Goal: Use online tool/utility: Use online tool/utility

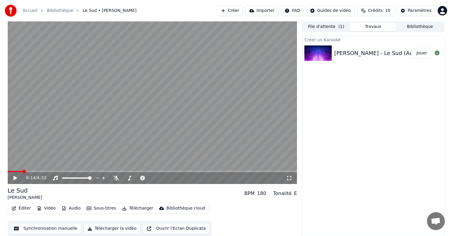
click at [22, 172] on span at bounding box center [15, 171] width 15 height 1
click at [14, 180] on icon at bounding box center [20, 178] width 14 height 5
click at [48, 154] on video at bounding box center [153, 102] width 290 height 163
click at [16, 177] on icon at bounding box center [15, 178] width 4 height 4
click at [8, 171] on span at bounding box center [10, 172] width 4 height 4
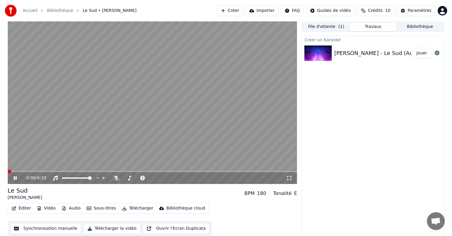
click at [154, 122] on video at bounding box center [153, 102] width 290 height 163
drag, startPoint x: 54, startPoint y: 166, endPoint x: 146, endPoint y: 110, distance: 108.5
click at [146, 110] on video at bounding box center [153, 102] width 290 height 163
click at [59, 231] on button "Synchronisation manuelle" at bounding box center [45, 229] width 71 height 11
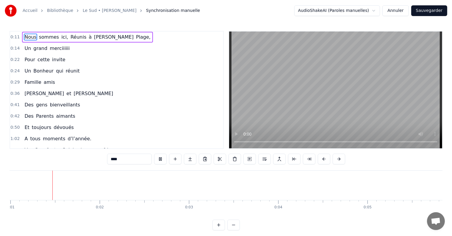
scroll to position [0, 88]
click at [236, 228] on button at bounding box center [234, 225] width 13 height 11
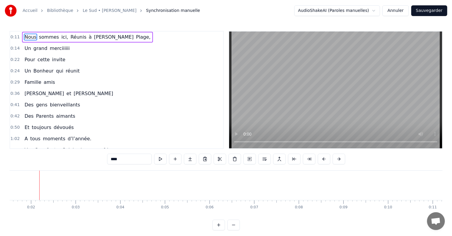
click at [439, 197] on body "Accueil [GEOGRAPHIC_DATA] • [PERSON_NAME] Synchronisation manuelle AudioShakeAI…" at bounding box center [226, 115] width 452 height 231
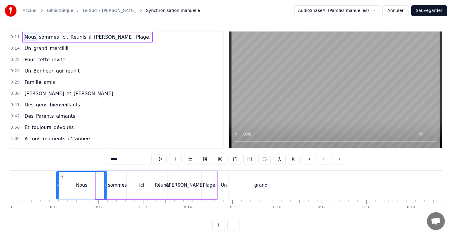
drag, startPoint x: 96, startPoint y: 185, endPoint x: 57, endPoint y: 181, distance: 39.5
click at [57, 181] on div at bounding box center [58, 185] width 2 height 27
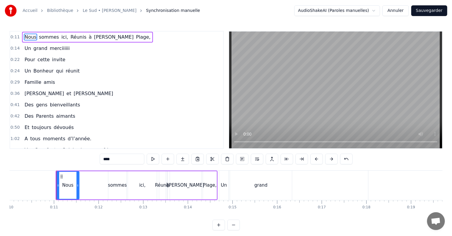
drag, startPoint x: 105, startPoint y: 185, endPoint x: 77, endPoint y: 186, distance: 27.7
click at [77, 186] on icon at bounding box center [78, 185] width 2 height 5
drag, startPoint x: 116, startPoint y: 190, endPoint x: 100, endPoint y: 189, distance: 16.1
click at [100, 189] on div "Nous sommes ici, Réunis à [PERSON_NAME]," at bounding box center [137, 185] width 162 height 29
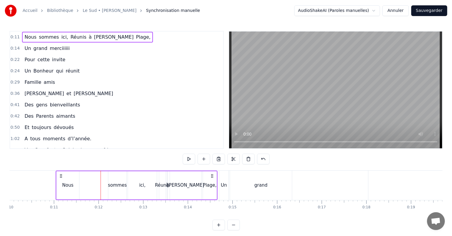
click at [118, 184] on div "sommes" at bounding box center [117, 185] width 19 height 7
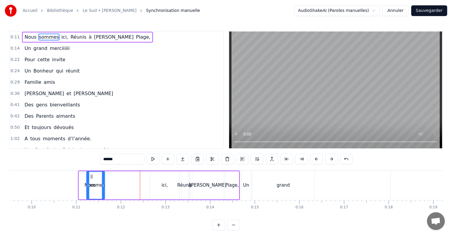
scroll to position [0, 422]
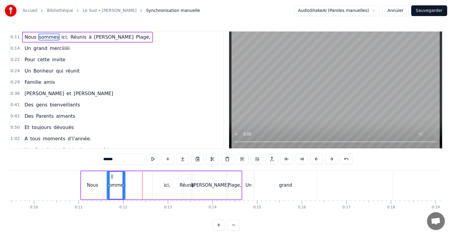
click at [112, 174] on div "sommes" at bounding box center [117, 185] width 18 height 27
drag, startPoint x: 123, startPoint y: 185, endPoint x: 131, endPoint y: 184, distance: 7.7
click at [131, 184] on icon at bounding box center [131, 185] width 2 height 5
click at [156, 181] on div "ici," at bounding box center [167, 186] width 29 height 28
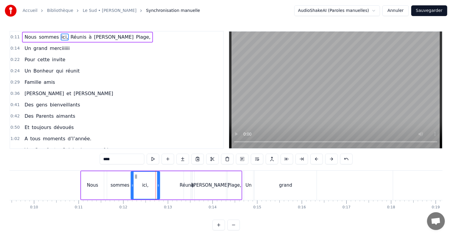
drag, startPoint x: 157, startPoint y: 176, endPoint x: 135, endPoint y: 177, distance: 21.8
click at [135, 177] on icon at bounding box center [136, 177] width 5 height 5
click at [188, 181] on div "Réunis" at bounding box center [187, 186] width 7 height 28
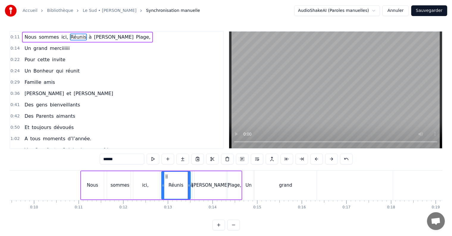
drag, startPoint x: 184, startPoint y: 185, endPoint x: 161, endPoint y: 185, distance: 23.5
click at [162, 185] on icon at bounding box center [163, 185] width 2 height 5
click at [252, 177] on div "Un" at bounding box center [248, 185] width 9 height 29
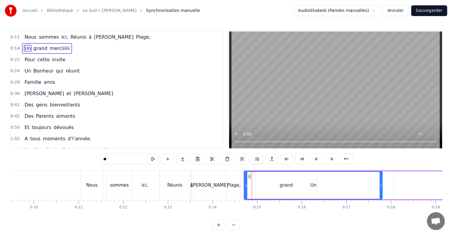
drag, startPoint x: 253, startPoint y: 188, endPoint x: 381, endPoint y: 177, distance: 129.1
click at [381, 177] on div at bounding box center [381, 185] width 2 height 27
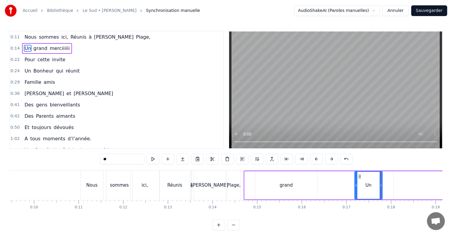
drag, startPoint x: 246, startPoint y: 184, endPoint x: 356, endPoint y: 169, distance: 111.2
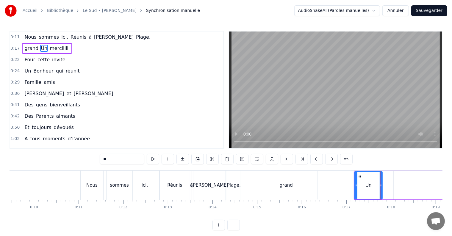
click at [94, 187] on div "Nous" at bounding box center [91, 185] width 11 height 7
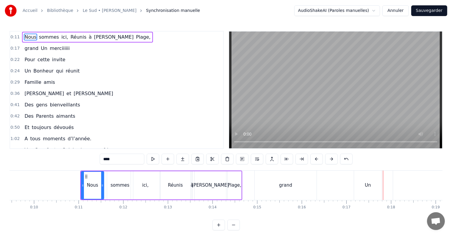
click at [273, 181] on div "grand" at bounding box center [286, 185] width 62 height 29
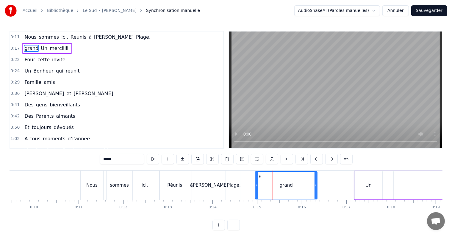
click at [230, 230] on button at bounding box center [234, 225] width 13 height 11
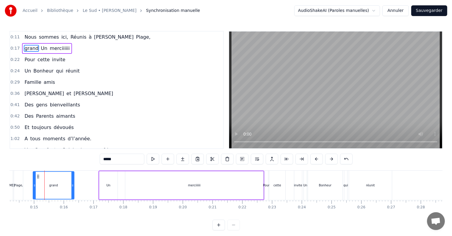
click at [108, 175] on div "Un" at bounding box center [108, 186] width 18 height 28
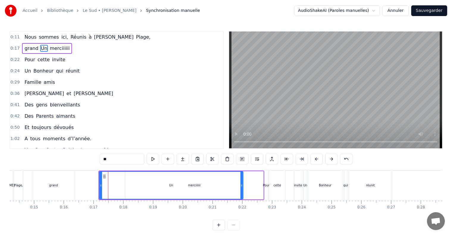
drag, startPoint x: 115, startPoint y: 188, endPoint x: 241, endPoint y: 195, distance: 125.9
click at [241, 195] on div at bounding box center [242, 185] width 2 height 27
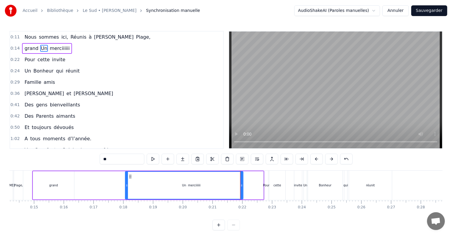
drag, startPoint x: 100, startPoint y: 185, endPoint x: 126, endPoint y: 183, distance: 26.0
click at [126, 183] on div at bounding box center [127, 185] width 2 height 27
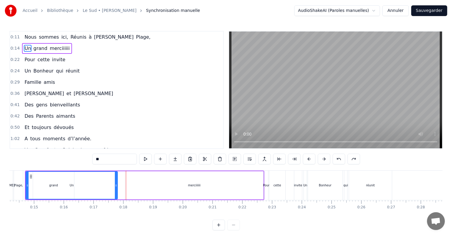
click at [89, 187] on div "Un" at bounding box center [71, 185] width 91 height 27
click at [67, 186] on div "Un" at bounding box center [71, 185] width 91 height 27
click at [69, 187] on div "Un" at bounding box center [71, 185] width 91 height 27
click at [92, 187] on div "Un" at bounding box center [71, 185] width 91 height 27
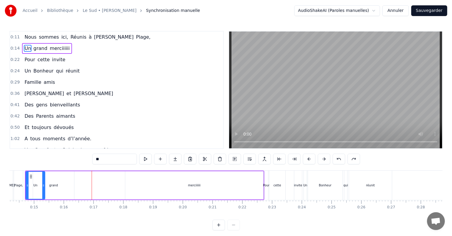
drag, startPoint x: 116, startPoint y: 187, endPoint x: 43, endPoint y: 183, distance: 72.8
click at [43, 183] on div at bounding box center [43, 185] width 2 height 27
click at [57, 186] on div "grand" at bounding box center [53, 186] width 41 height 28
type input "*****"
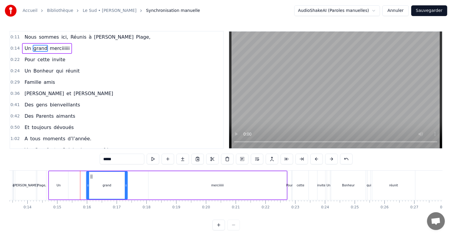
scroll to position [0, 395]
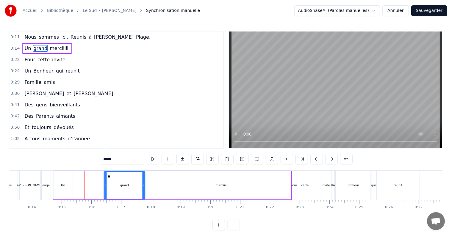
drag, startPoint x: 37, startPoint y: 177, endPoint x: 108, endPoint y: 179, distance: 71.2
click at [108, 179] on div "grand" at bounding box center [125, 185] width 41 height 27
click at [62, 52] on div "Un grand merciiiiii" at bounding box center [47, 48] width 50 height 11
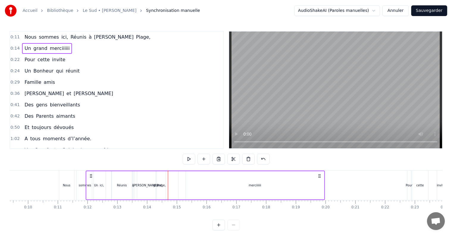
scroll to position [0, 277]
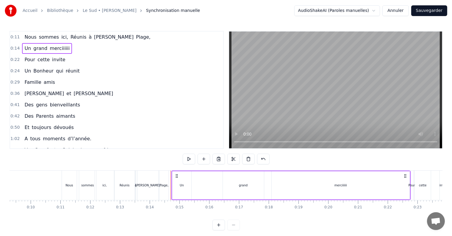
drag, startPoint x: 58, startPoint y: 174, endPoint x: 177, endPoint y: 171, distance: 118.9
click at [177, 171] on div "Un grand merciiiiii" at bounding box center [291, 185] width 239 height 29
click at [389, 181] on div "merciiiiii" at bounding box center [341, 186] width 138 height 28
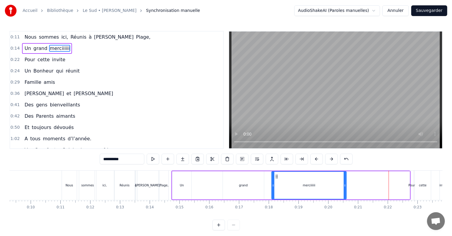
drag, startPoint x: 408, startPoint y: 187, endPoint x: 344, endPoint y: 186, distance: 63.5
click at [344, 186] on icon at bounding box center [345, 185] width 2 height 5
click at [42, 52] on div "Un grand merciiiiii" at bounding box center [47, 48] width 50 height 11
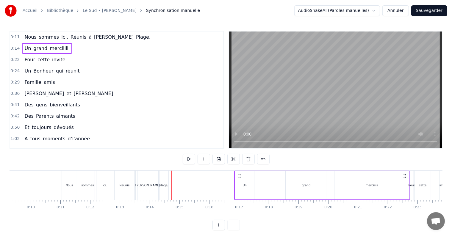
drag, startPoint x: 177, startPoint y: 174, endPoint x: 239, endPoint y: 168, distance: 63.1
click at [239, 168] on div "0:11 Nous sommes ici, Réunis à [PERSON_NAME], 0:14 Un grand merciiiiii 0:22 Pou…" at bounding box center [226, 131] width 433 height 200
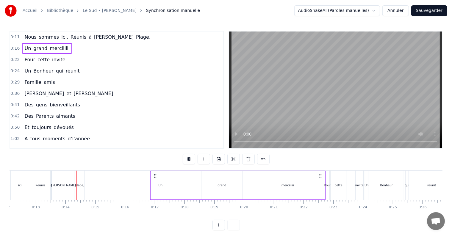
scroll to position [0, 378]
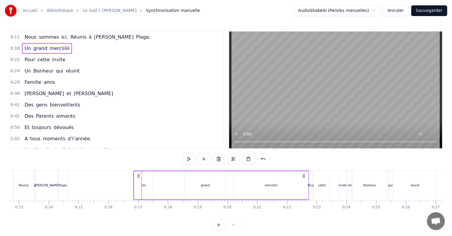
click at [177, 185] on div "Un grand merciiiiii" at bounding box center [221, 185] width 176 height 29
click at [198, 187] on div "grand" at bounding box center [205, 186] width 41 height 28
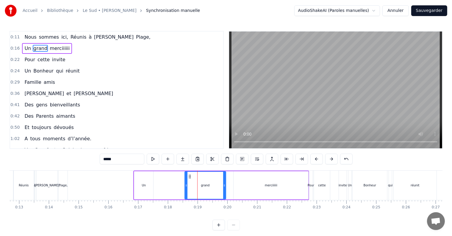
click at [162, 190] on div "Un grand merciiiiii" at bounding box center [221, 185] width 176 height 29
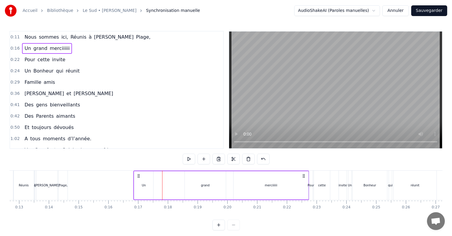
click at [145, 186] on div "Un" at bounding box center [144, 185] width 4 height 4
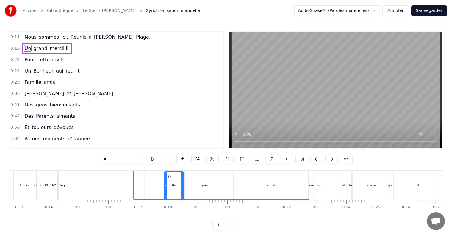
drag, startPoint x: 139, startPoint y: 177, endPoint x: 169, endPoint y: 179, distance: 30.4
click at [169, 179] on div "Un" at bounding box center [174, 185] width 18 height 27
click at [193, 186] on div "grand" at bounding box center [205, 186] width 41 height 28
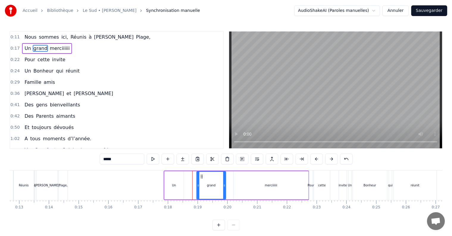
drag, startPoint x: 187, startPoint y: 184, endPoint x: 199, endPoint y: 185, distance: 11.9
click at [199, 185] on icon at bounding box center [198, 185] width 2 height 5
click at [173, 181] on div "Un" at bounding box center [174, 186] width 19 height 28
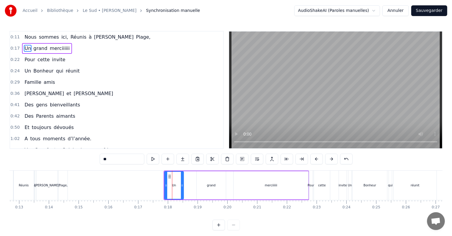
click at [65, 179] on div "Plage," at bounding box center [63, 185] width 9 height 29
type input "******"
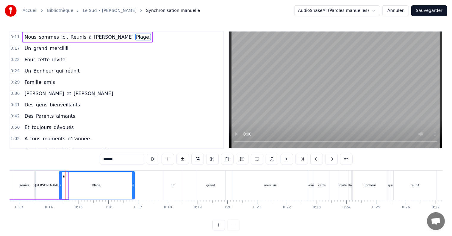
drag, startPoint x: 68, startPoint y: 185, endPoint x: 134, endPoint y: 186, distance: 66.4
click at [134, 186] on icon at bounding box center [133, 185] width 2 height 5
click at [44, 41] on div "Nous sommes ici, Réunis à [PERSON_NAME]," at bounding box center [87, 37] width 131 height 11
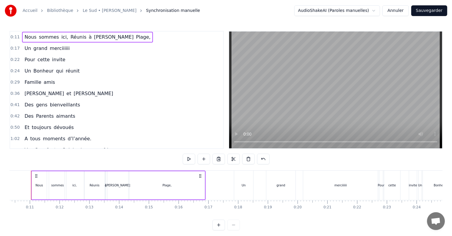
scroll to position [0, 299]
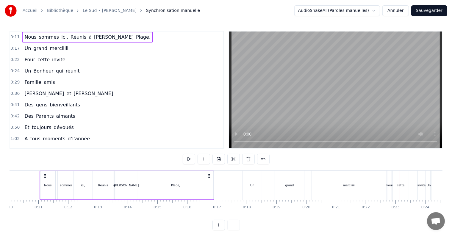
click at [279, 175] on div "grand" at bounding box center [289, 185] width 29 height 29
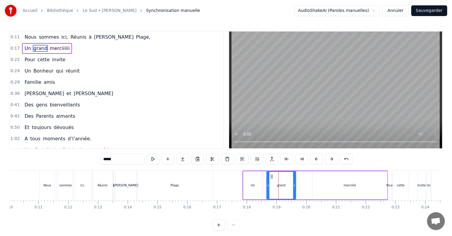
drag, startPoint x: 280, startPoint y: 175, endPoint x: 271, endPoint y: 175, distance: 8.9
click at [271, 175] on icon at bounding box center [272, 177] width 5 height 5
click at [332, 179] on div "merciiiiii" at bounding box center [350, 186] width 75 height 28
type input "**********"
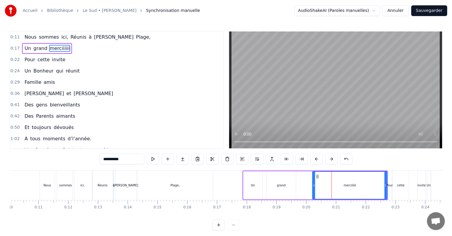
drag, startPoint x: 348, startPoint y: 177, endPoint x: 343, endPoint y: 177, distance: 4.5
click at [343, 177] on div "merciiiiii" at bounding box center [350, 185] width 74 height 27
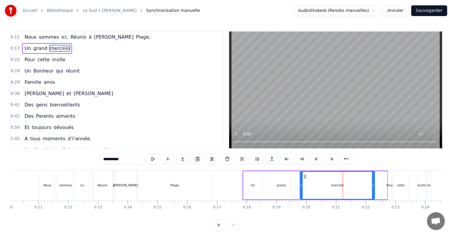
drag, startPoint x: 317, startPoint y: 177, endPoint x: 305, endPoint y: 177, distance: 12.2
click at [305, 177] on icon at bounding box center [305, 177] width 5 height 5
drag, startPoint x: 374, startPoint y: 185, endPoint x: 356, endPoint y: 186, distance: 18.5
click at [356, 186] on icon at bounding box center [355, 185] width 2 height 5
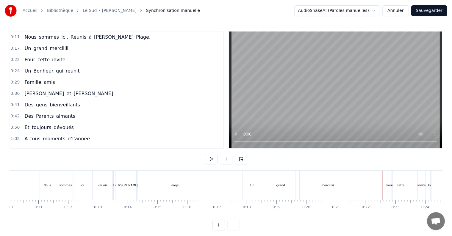
click at [391, 187] on div "Pour" at bounding box center [390, 185] width 7 height 4
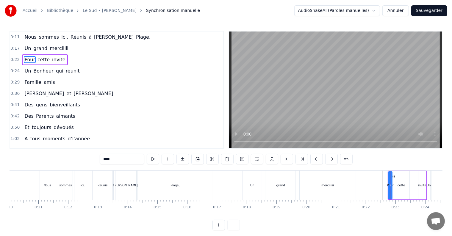
scroll to position [0, 678]
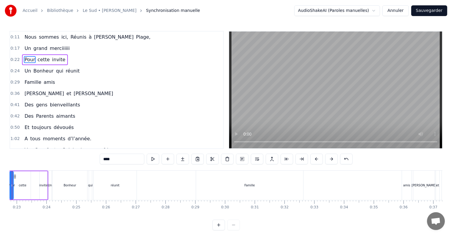
click at [59, 62] on div "Pour cette invite" at bounding box center [45, 59] width 46 height 11
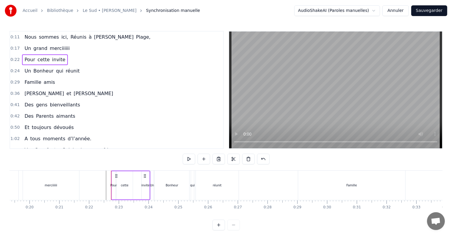
scroll to position [0, 564]
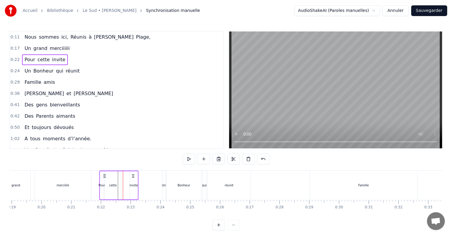
drag, startPoint x: 128, startPoint y: 174, endPoint x: 105, endPoint y: 173, distance: 23.6
click at [105, 173] on div "Pour cette invite" at bounding box center [118, 185] width 39 height 29
click at [50, 52] on div "Un grand merciiiiii" at bounding box center [47, 48] width 50 height 11
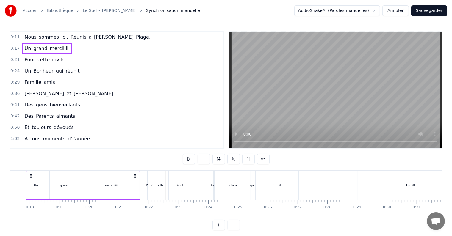
scroll to position [0, 502]
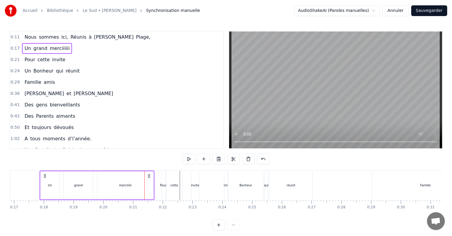
click at [87, 174] on div "grand" at bounding box center [78, 186] width 29 height 28
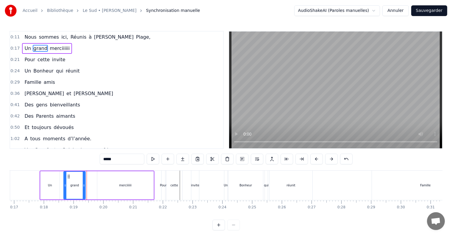
drag, startPoint x: 91, startPoint y: 185, endPoint x: 83, endPoint y: 185, distance: 7.4
click at [83, 185] on icon at bounding box center [84, 185] width 2 height 5
click at [22, 52] on div "Un grand merciiiiii" at bounding box center [47, 48] width 50 height 11
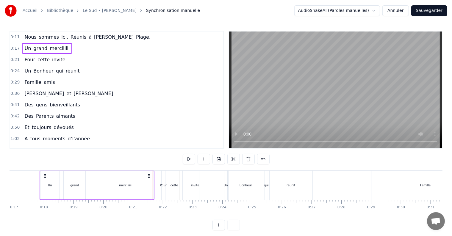
click at [75, 192] on div "grand" at bounding box center [75, 186] width 22 height 28
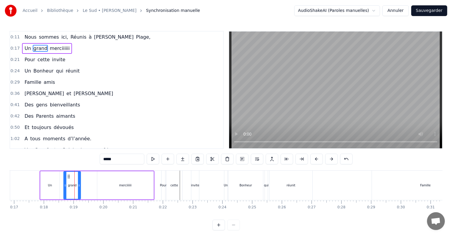
drag, startPoint x: 85, startPoint y: 186, endPoint x: 80, endPoint y: 187, distance: 4.8
click at [80, 187] on icon at bounding box center [79, 185] width 2 height 5
click at [63, 186] on icon at bounding box center [63, 185] width 2 height 5
click at [38, 39] on span "sommes" at bounding box center [48, 37] width 21 height 7
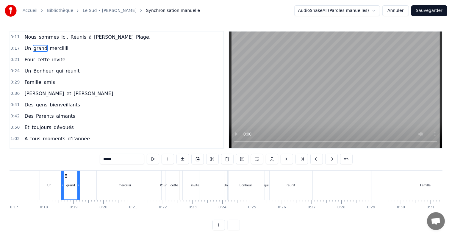
click at [97, 42] on div "Nous sommes ici, Réunis à [PERSON_NAME]," at bounding box center [87, 37] width 131 height 11
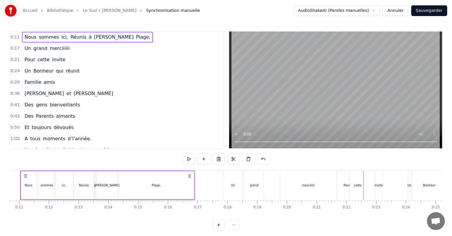
scroll to position [0, 299]
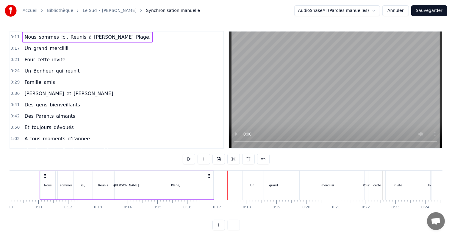
click at [105, 188] on div "Réunis" at bounding box center [103, 186] width 20 height 28
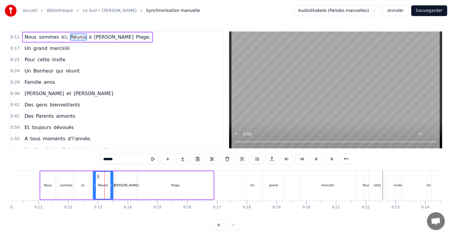
click at [80, 193] on div "ici," at bounding box center [83, 186] width 19 height 28
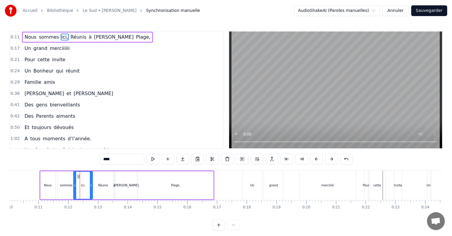
click at [65, 189] on div "sommes" at bounding box center [66, 186] width 17 height 28
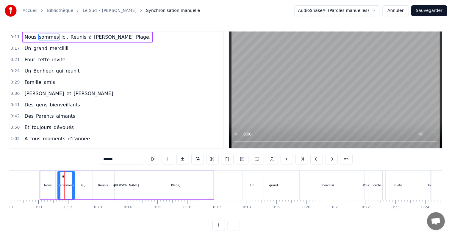
click at [82, 193] on div "ici," at bounding box center [83, 186] width 19 height 28
drag, startPoint x: 91, startPoint y: 186, endPoint x: 86, endPoint y: 186, distance: 5.4
click at [86, 186] on icon at bounding box center [86, 185] width 2 height 5
click at [101, 186] on div "Réunis" at bounding box center [103, 185] width 10 height 4
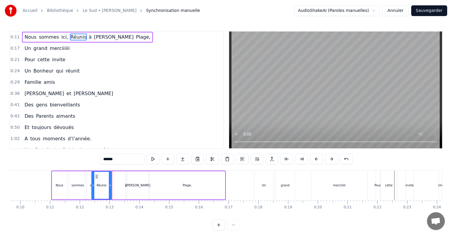
scroll to position [0, 286]
drag, startPoint x: 98, startPoint y: 174, endPoint x: 107, endPoint y: 175, distance: 8.6
click at [107, 175] on icon at bounding box center [107, 177] width 5 height 5
click at [137, 180] on div "[PERSON_NAME]" at bounding box center [139, 186] width 21 height 28
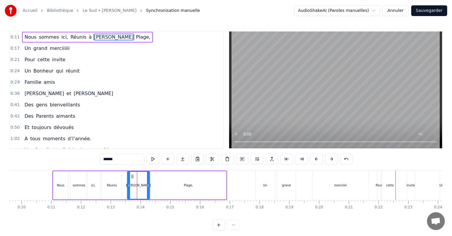
click at [128, 185] on icon at bounding box center [129, 185] width 2 height 5
drag, startPoint x: 147, startPoint y: 185, endPoint x: 142, endPoint y: 186, distance: 5.7
click at [142, 186] on icon at bounding box center [142, 185] width 2 height 5
click at [162, 184] on div "Plage," at bounding box center [188, 186] width 75 height 28
type input "******"
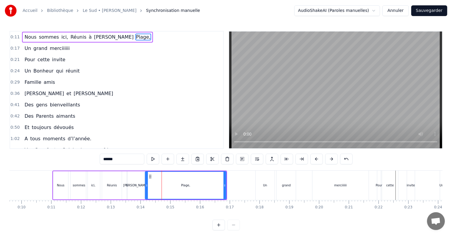
drag, startPoint x: 152, startPoint y: 184, endPoint x: 147, endPoint y: 184, distance: 5.7
click at [147, 184] on icon at bounding box center [147, 185] width 2 height 5
click at [45, 41] on div "Nous sommes ici, Réunis à [PERSON_NAME]," at bounding box center [87, 37] width 131 height 11
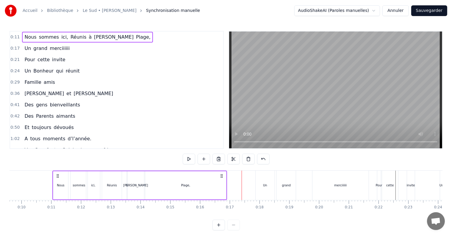
click at [168, 186] on div "Plage," at bounding box center [185, 186] width 81 height 28
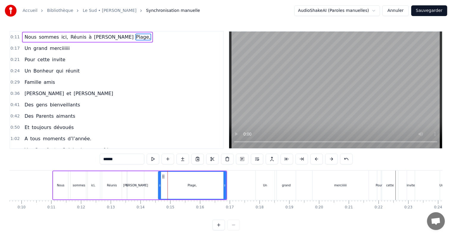
drag, startPoint x: 147, startPoint y: 186, endPoint x: 160, endPoint y: 186, distance: 13.4
click at [160, 186] on circle at bounding box center [160, 186] width 0 height 0
click at [139, 186] on div "[PERSON_NAME]" at bounding box center [135, 186] width 17 height 28
type input "******"
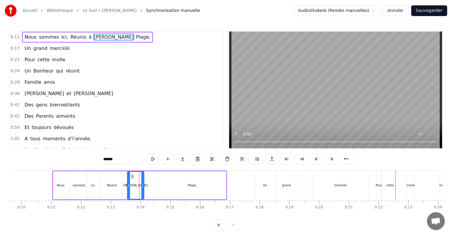
click at [139, 186] on div "[PERSON_NAME]" at bounding box center [136, 185] width 16 height 27
drag, startPoint x: 143, startPoint y: 186, endPoint x: 149, endPoint y: 186, distance: 6.3
click at [149, 186] on icon at bounding box center [149, 185] width 2 height 5
click at [59, 43] on div "0:17 Un grand merciiiiii" at bounding box center [116, 48] width 213 height 11
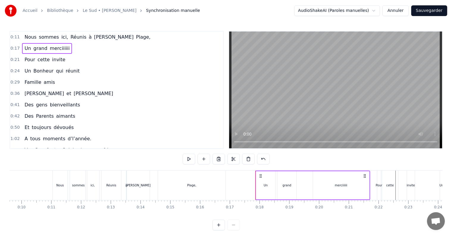
click at [78, 41] on div "Nous sommes ici, Réunis à [PERSON_NAME]," at bounding box center [87, 37] width 131 height 11
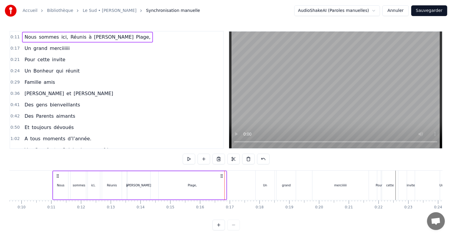
click at [130, 191] on div "[PERSON_NAME]" at bounding box center [138, 186] width 23 height 28
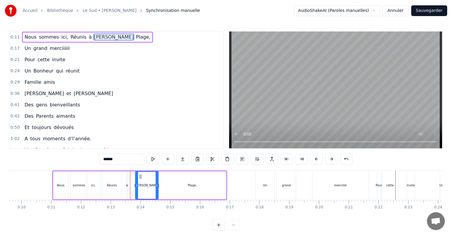
drag, startPoint x: 132, startPoint y: 177, endPoint x: 140, endPoint y: 177, distance: 8.0
click at [140, 177] on icon at bounding box center [140, 177] width 5 height 5
click at [79, 41] on div "Nous sommes ici, Réunis à [PERSON_NAME]," at bounding box center [87, 37] width 131 height 11
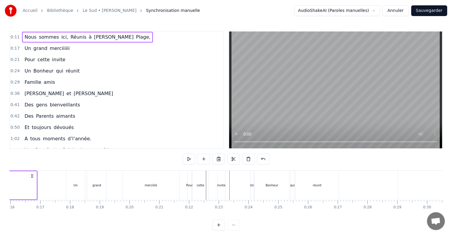
scroll to position [0, 475]
click at [93, 194] on div "grand" at bounding box center [97, 185] width 19 height 29
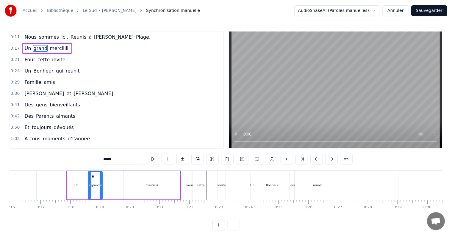
drag, startPoint x: 107, startPoint y: 185, endPoint x: 102, endPoint y: 186, distance: 4.8
click at [102, 186] on icon at bounding box center [101, 185] width 2 height 5
click at [81, 181] on div "Un" at bounding box center [76, 186] width 19 height 28
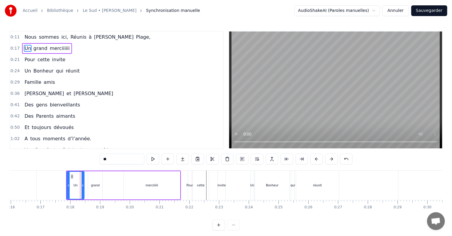
click at [82, 186] on icon at bounding box center [83, 185] width 2 height 5
click at [95, 184] on div "grand" at bounding box center [95, 185] width 9 height 4
type input "*****"
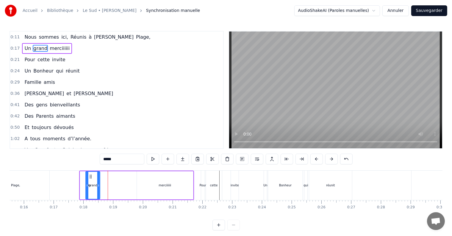
scroll to position [0, 459]
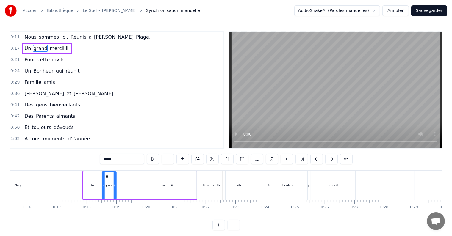
drag, startPoint x: 94, startPoint y: 176, endPoint x: 108, endPoint y: 177, distance: 13.7
click at [108, 177] on icon at bounding box center [107, 177] width 5 height 5
click at [129, 181] on div "Un grand merciiiiii" at bounding box center [139, 185] width 115 height 29
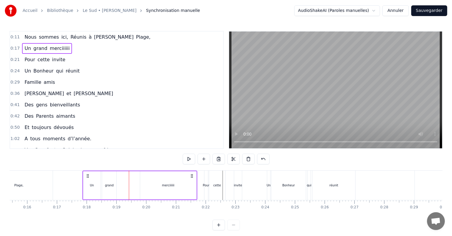
click at [149, 182] on div "merciiiiii" at bounding box center [168, 186] width 56 height 28
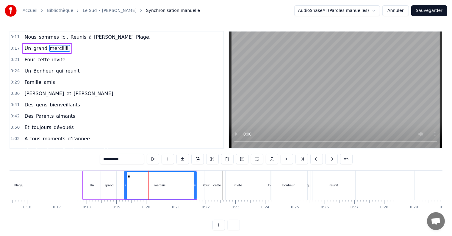
drag, startPoint x: 141, startPoint y: 186, endPoint x: 124, endPoint y: 188, distance: 16.2
click at [124, 188] on icon at bounding box center [125, 185] width 2 height 5
click at [56, 42] on div "Nous sommes ici, Réunis à [PERSON_NAME]," at bounding box center [87, 37] width 131 height 11
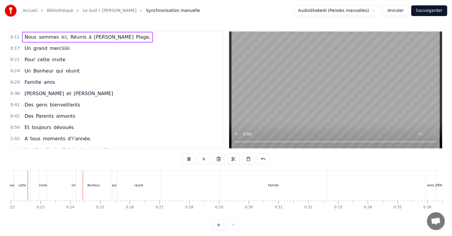
scroll to position [0, 678]
click at [92, 42] on div "Nous sommes ici, Réunis à [PERSON_NAME]," at bounding box center [87, 37] width 131 height 11
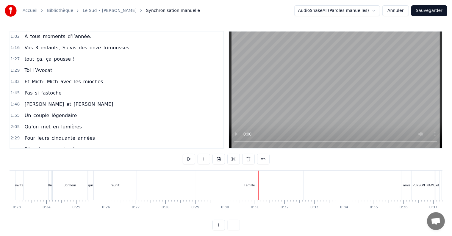
scroll to position [0, 0]
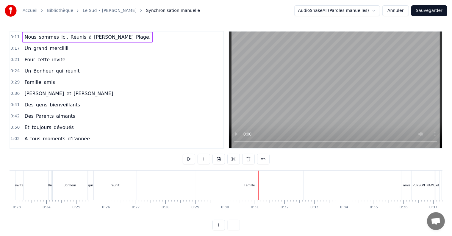
click at [135, 40] on span "Plage," at bounding box center [143, 37] width 16 height 7
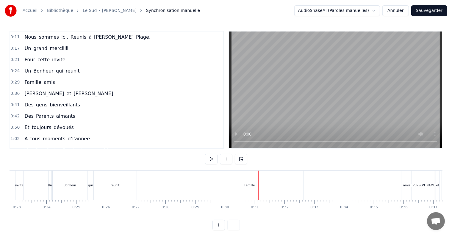
click at [99, 41] on div "Nous sommes ici, Réunis à [PERSON_NAME]," at bounding box center [87, 37] width 131 height 11
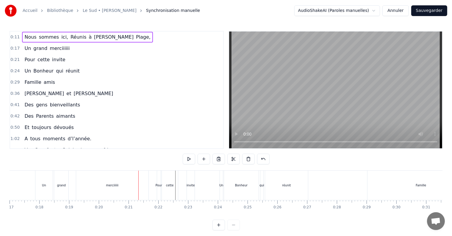
scroll to position [0, 503]
click at [81, 189] on div "merciiiiii" at bounding box center [116, 185] width 72 height 29
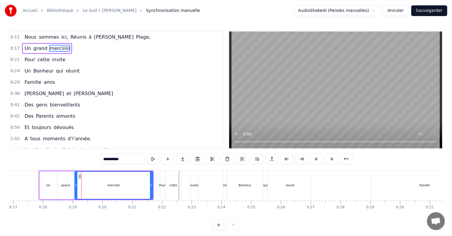
drag, startPoint x: 82, startPoint y: 185, endPoint x: 77, endPoint y: 185, distance: 5.7
click at [77, 185] on icon at bounding box center [76, 185] width 2 height 5
click at [27, 47] on span "Un" at bounding box center [28, 48] width 8 height 7
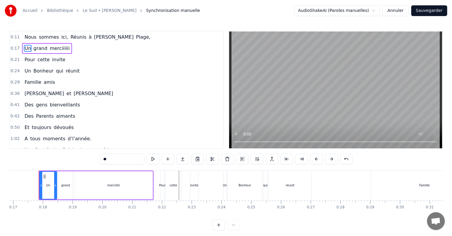
scroll to position [0, 502]
click at [194, 185] on div "invite" at bounding box center [195, 185] width 8 height 4
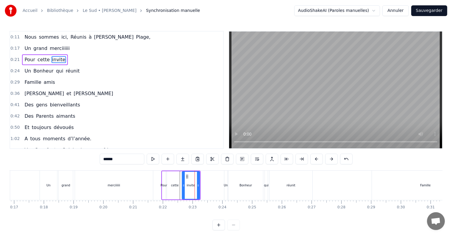
drag, startPoint x: 192, startPoint y: 185, endPoint x: 183, endPoint y: 185, distance: 9.8
click at [183, 185] on icon at bounding box center [184, 185] width 2 height 5
drag, startPoint x: 199, startPoint y: 186, endPoint x: 205, endPoint y: 186, distance: 6.3
click at [205, 186] on icon at bounding box center [204, 185] width 2 height 5
click at [231, 183] on div "Bonheur" at bounding box center [246, 185] width 35 height 29
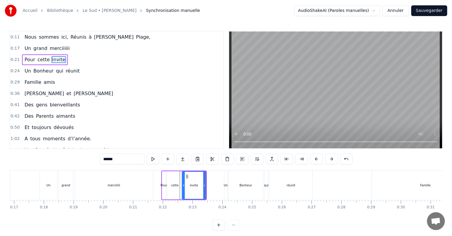
type input "*******"
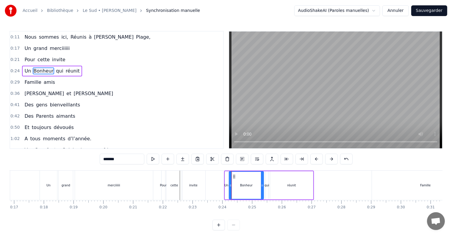
click at [71, 74] on div "Un Bonheur qui réunit" at bounding box center [52, 71] width 60 height 11
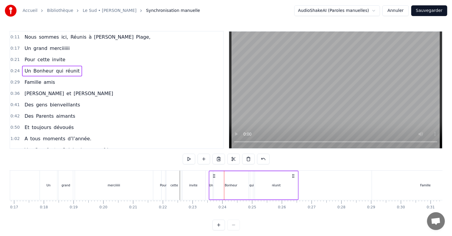
drag, startPoint x: 308, startPoint y: 177, endPoint x: 294, endPoint y: 177, distance: 14.3
click at [294, 177] on circle at bounding box center [294, 177] width 0 height 0
click at [87, 42] on div "Nous sommes ici, Réunis à [PERSON_NAME]," at bounding box center [87, 37] width 131 height 11
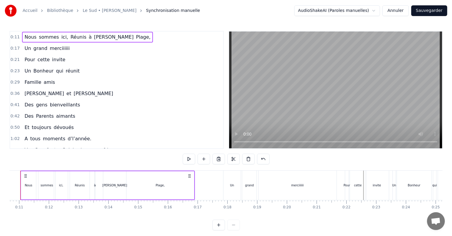
scroll to position [0, 299]
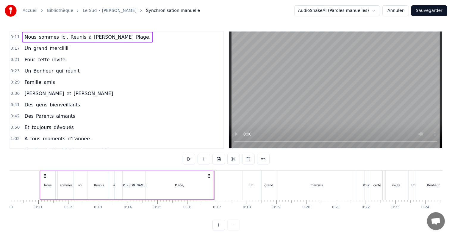
click at [138, 180] on div "[PERSON_NAME]" at bounding box center [134, 186] width 23 height 28
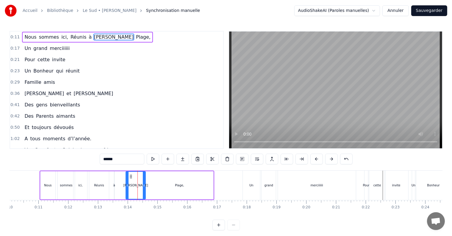
drag, startPoint x: 123, startPoint y: 185, endPoint x: 127, endPoint y: 186, distance: 3.5
click at [127, 186] on icon at bounding box center [127, 185] width 2 height 5
click at [72, 41] on div "Nous sommes ici, Réunis à [PERSON_NAME]," at bounding box center [87, 37] width 131 height 11
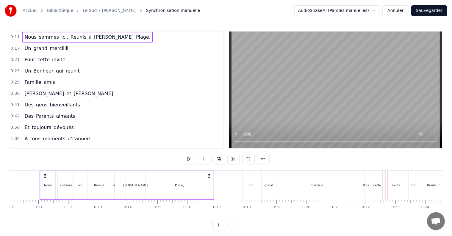
click at [271, 177] on div "grand" at bounding box center [269, 185] width 14 height 29
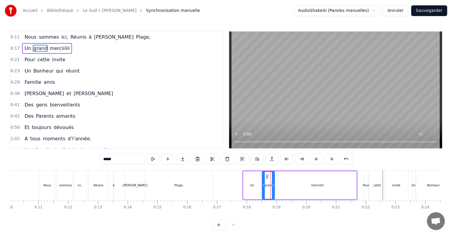
click at [272, 186] on icon at bounding box center [273, 185] width 2 height 5
click at [286, 186] on div "merciiiiii" at bounding box center [318, 186] width 78 height 28
type input "**********"
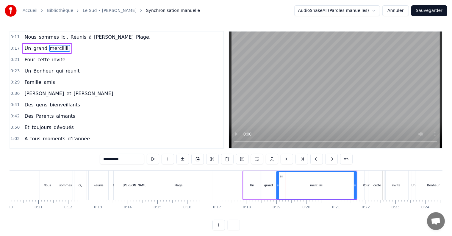
click at [277, 185] on icon at bounding box center [278, 185] width 2 height 5
click at [103, 42] on div "Nous sommes ici, Réunis à [PERSON_NAME]," at bounding box center [87, 37] width 131 height 11
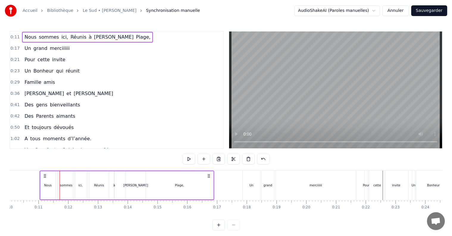
click at [101, 42] on div "0:11 Nous sommes ici, Réunis à [PERSON_NAME]," at bounding box center [116, 37] width 213 height 11
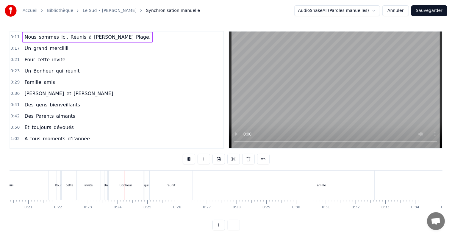
scroll to position [0, 677]
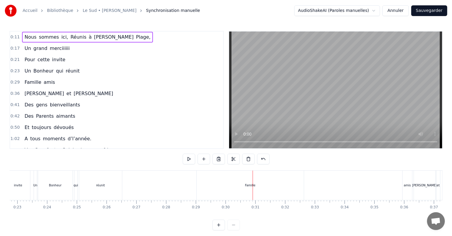
click at [408, 179] on div "amis" at bounding box center [408, 185] width 10 height 29
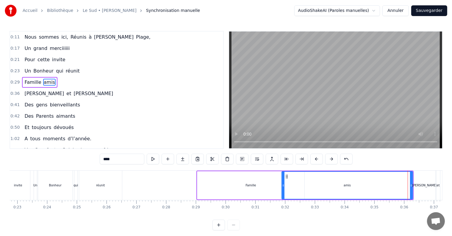
drag, startPoint x: 405, startPoint y: 185, endPoint x: 283, endPoint y: 191, distance: 121.6
click at [283, 191] on div at bounding box center [283, 185] width 2 height 27
drag, startPoint x: 411, startPoint y: 184, endPoint x: 342, endPoint y: 185, distance: 69.1
click at [342, 185] on icon at bounding box center [342, 185] width 2 height 5
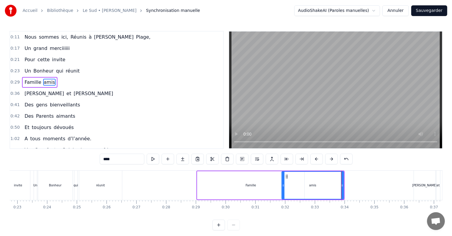
click at [34, 85] on div "Famille amis" at bounding box center [39, 82] width 35 height 11
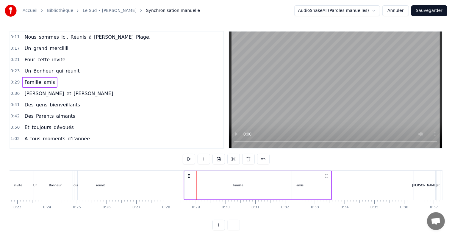
drag, startPoint x: 339, startPoint y: 176, endPoint x: 326, endPoint y: 176, distance: 12.8
click at [326, 176] on icon at bounding box center [326, 176] width 5 height 5
click at [261, 185] on div "Famille" at bounding box center [238, 186] width 107 height 28
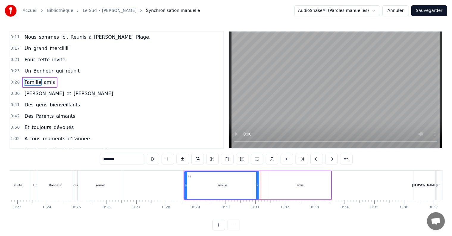
drag, startPoint x: 291, startPoint y: 186, endPoint x: 258, endPoint y: 186, distance: 32.8
click at [258, 186] on icon at bounding box center [257, 185] width 2 height 5
drag, startPoint x: 258, startPoint y: 186, endPoint x: 254, endPoint y: 186, distance: 4.5
click at [254, 186] on icon at bounding box center [253, 185] width 2 height 5
click at [46, 85] on div "Famille amis" at bounding box center [39, 82] width 35 height 11
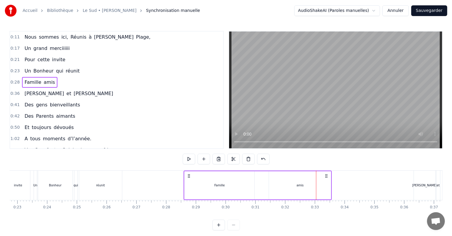
click at [234, 182] on div "Famille" at bounding box center [220, 186] width 70 height 28
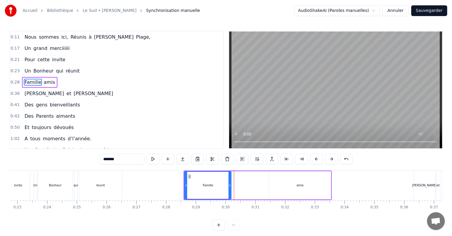
drag, startPoint x: 253, startPoint y: 188, endPoint x: 230, endPoint y: 188, distance: 23.2
click at [230, 188] on div at bounding box center [230, 185] width 2 height 27
click at [278, 186] on div "amis" at bounding box center [300, 186] width 62 height 28
type input "****"
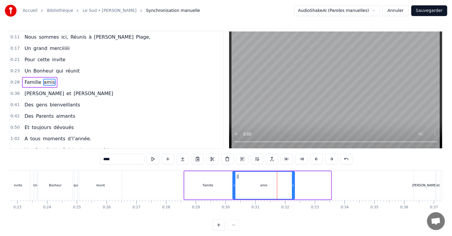
drag, startPoint x: 274, startPoint y: 177, endPoint x: 237, endPoint y: 175, distance: 36.4
click at [237, 175] on icon at bounding box center [238, 177] width 5 height 5
click at [55, 74] on div "Un Bonheur qui réunit" at bounding box center [52, 71] width 60 height 11
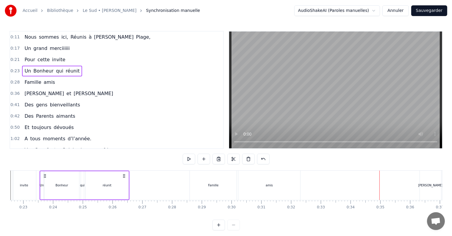
click at [226, 185] on div "Famille" at bounding box center [213, 185] width 47 height 29
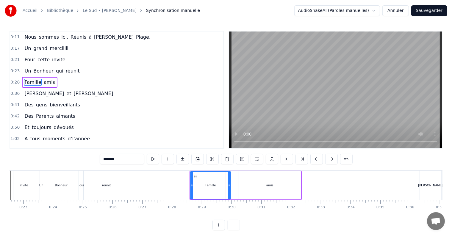
drag, startPoint x: 236, startPoint y: 185, endPoint x: 229, endPoint y: 187, distance: 6.8
click at [229, 187] on icon at bounding box center [229, 185] width 2 height 5
click at [246, 186] on div "amis" at bounding box center [270, 186] width 62 height 28
type input "****"
